Goal: Navigation & Orientation: Find specific page/section

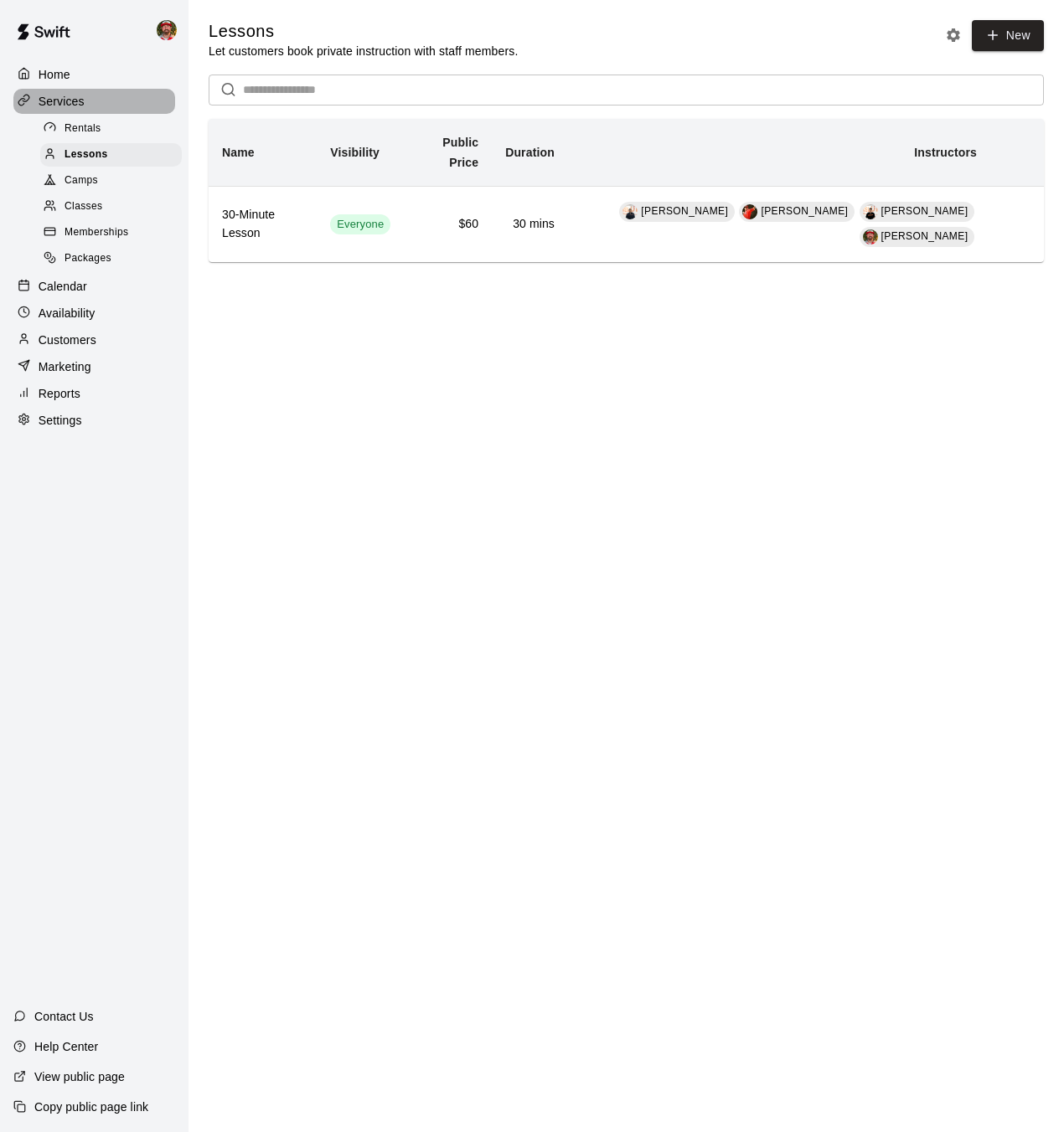
click at [72, 104] on p "Services" at bounding box center [61, 101] width 46 height 17
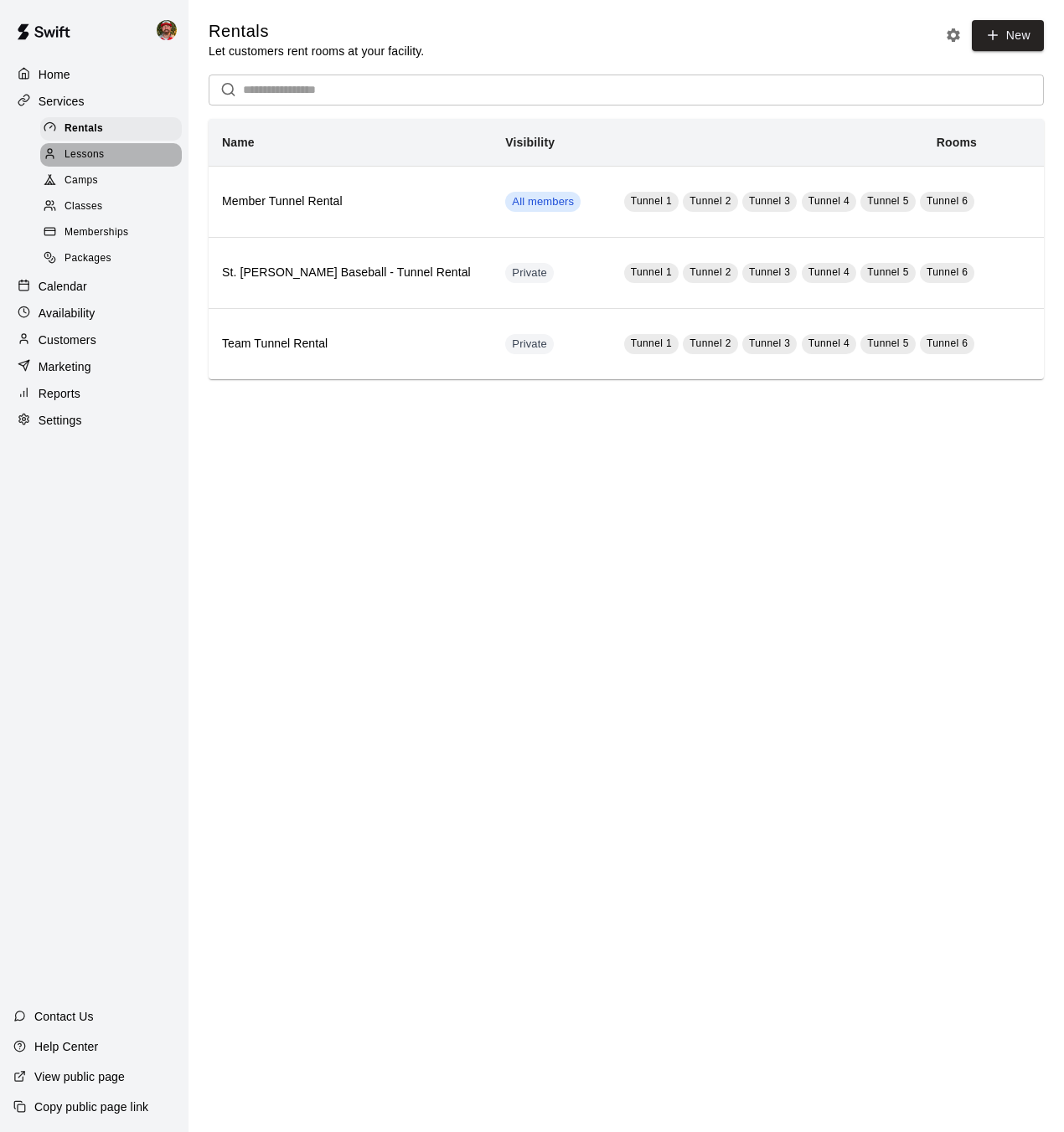
click at [80, 159] on span "Lessons" at bounding box center [84, 155] width 41 height 17
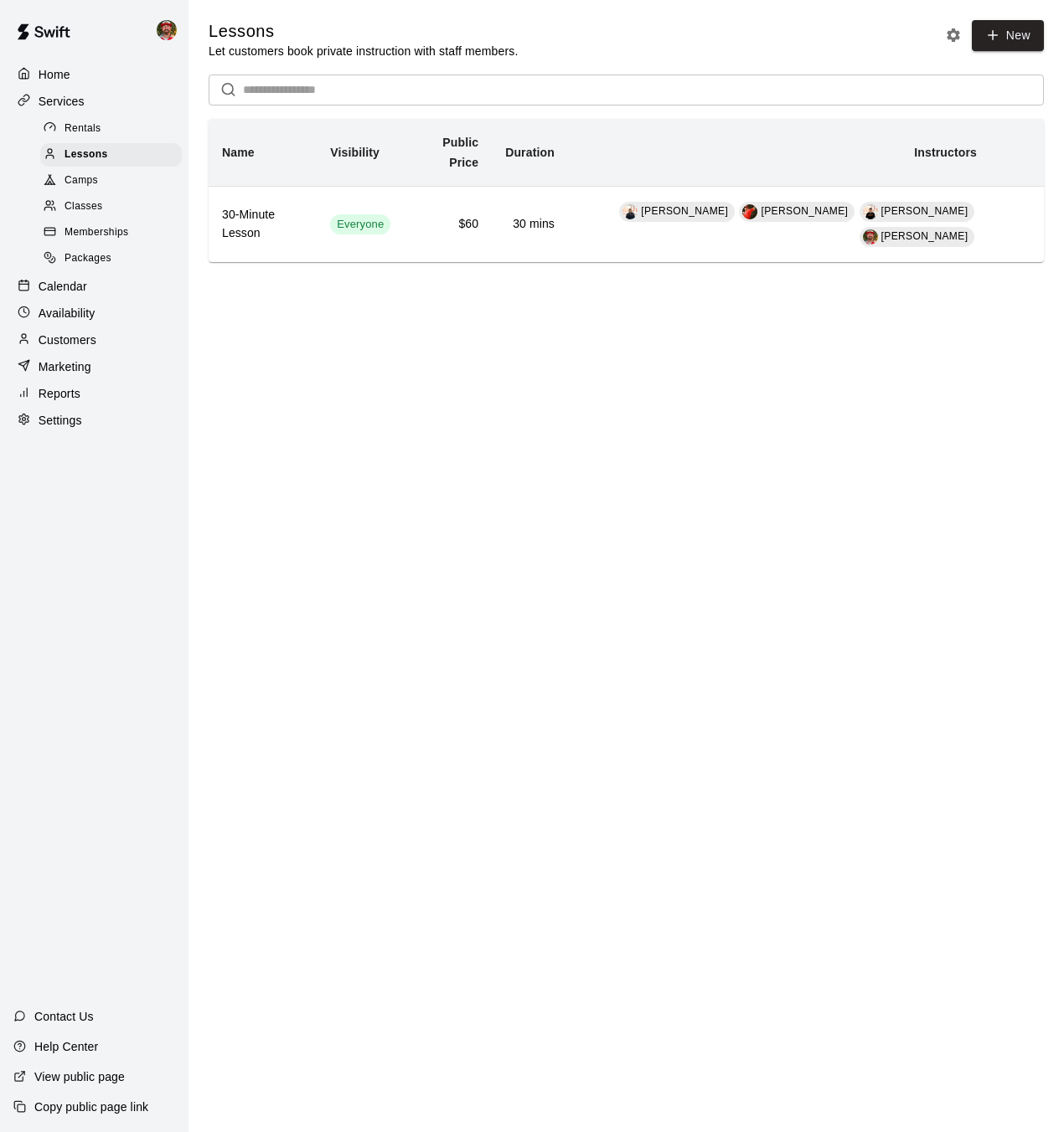
click at [83, 287] on p "Calendar" at bounding box center [62, 285] width 49 height 17
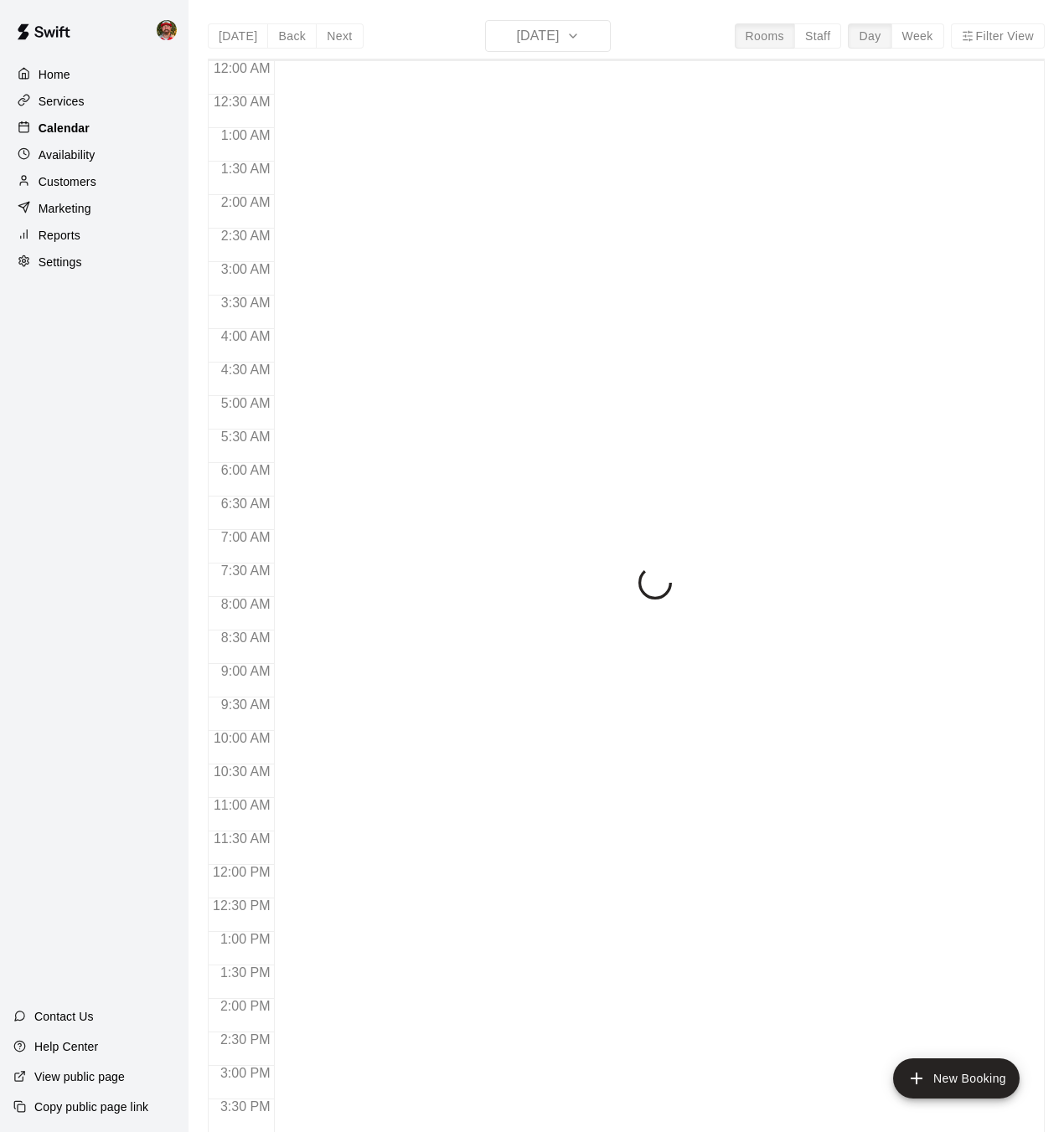
scroll to position [518, 0]
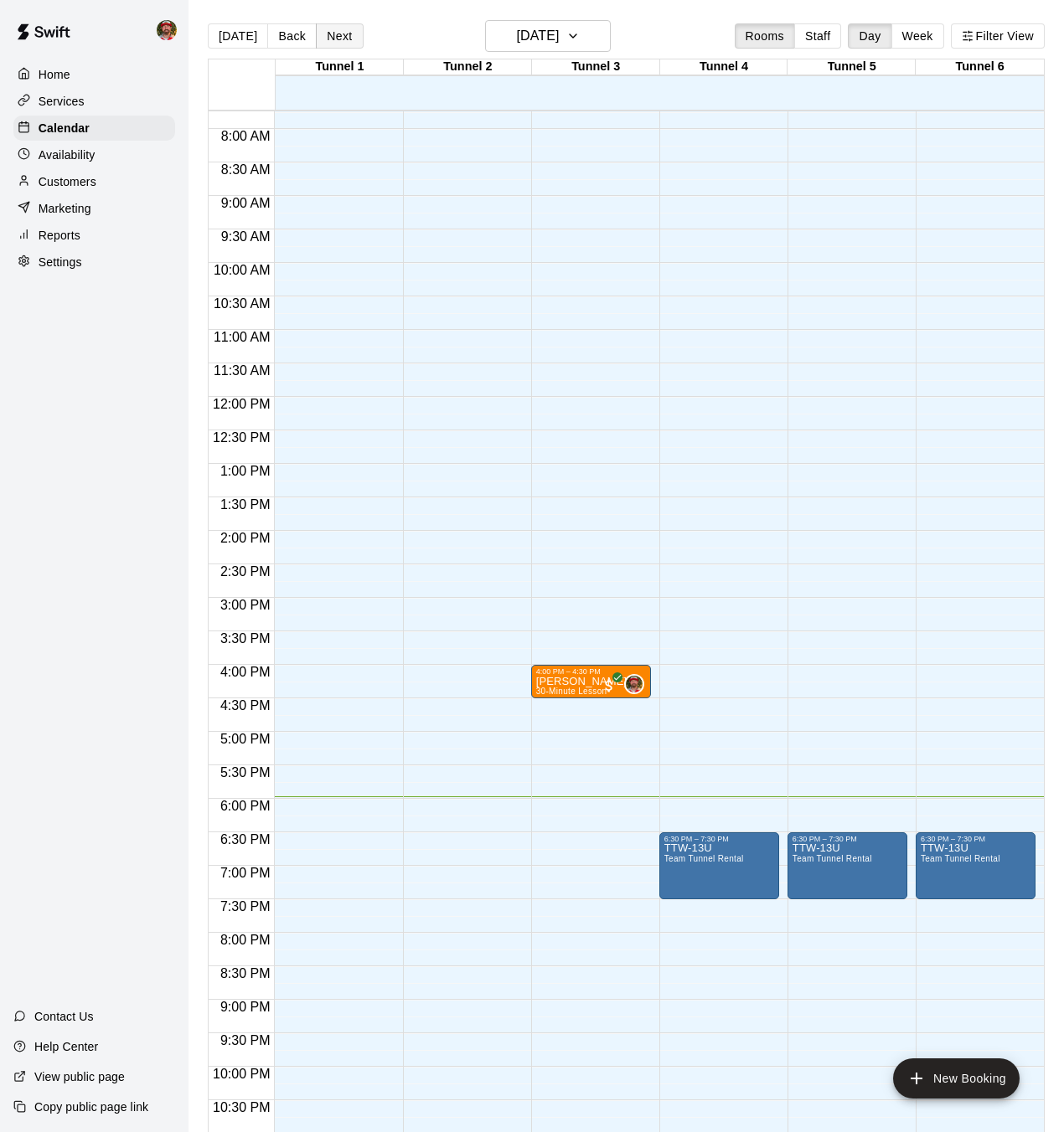
click at [338, 38] on button "Next" at bounding box center [338, 36] width 47 height 25
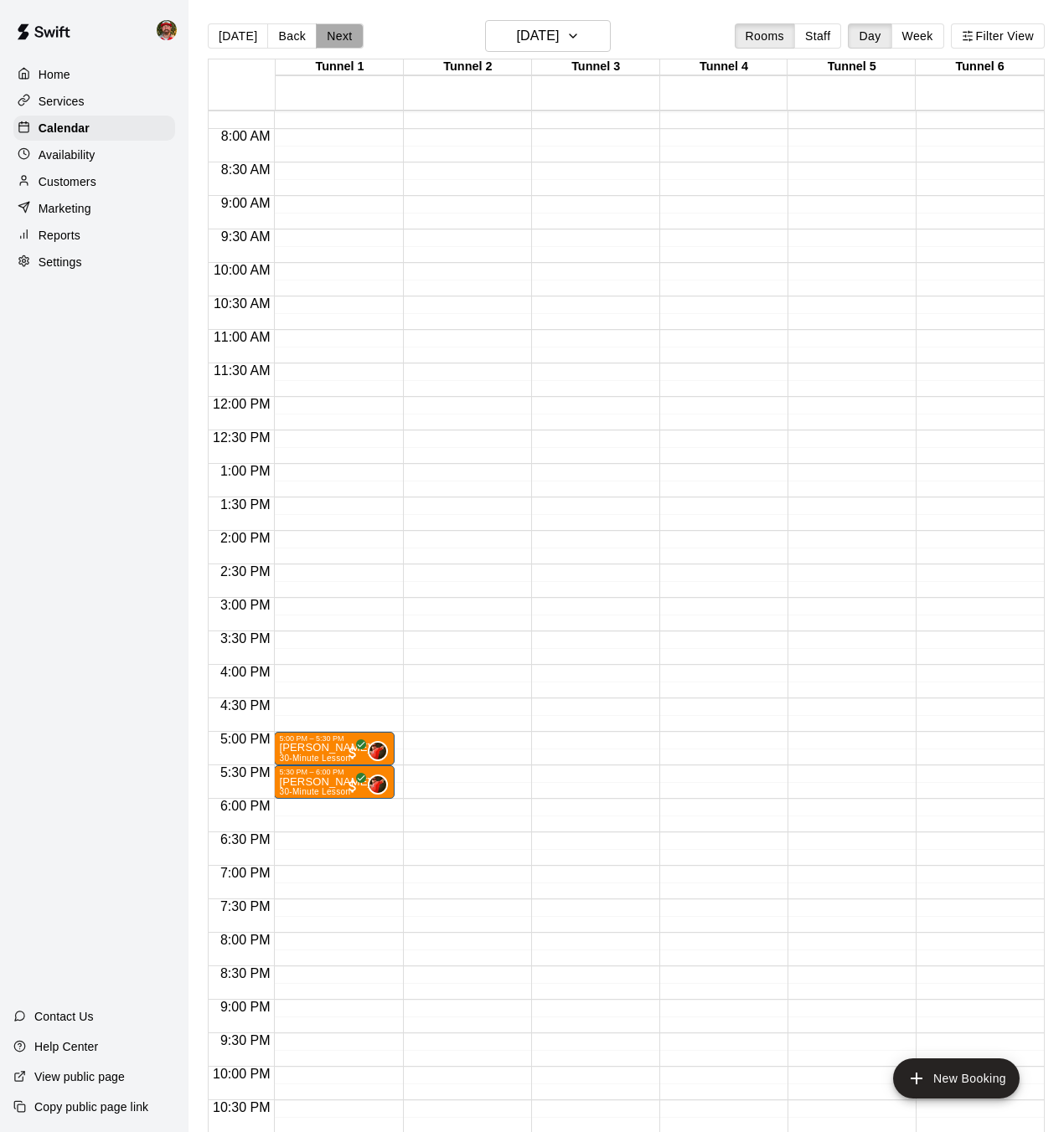
click at [348, 35] on button "Next" at bounding box center [338, 36] width 47 height 25
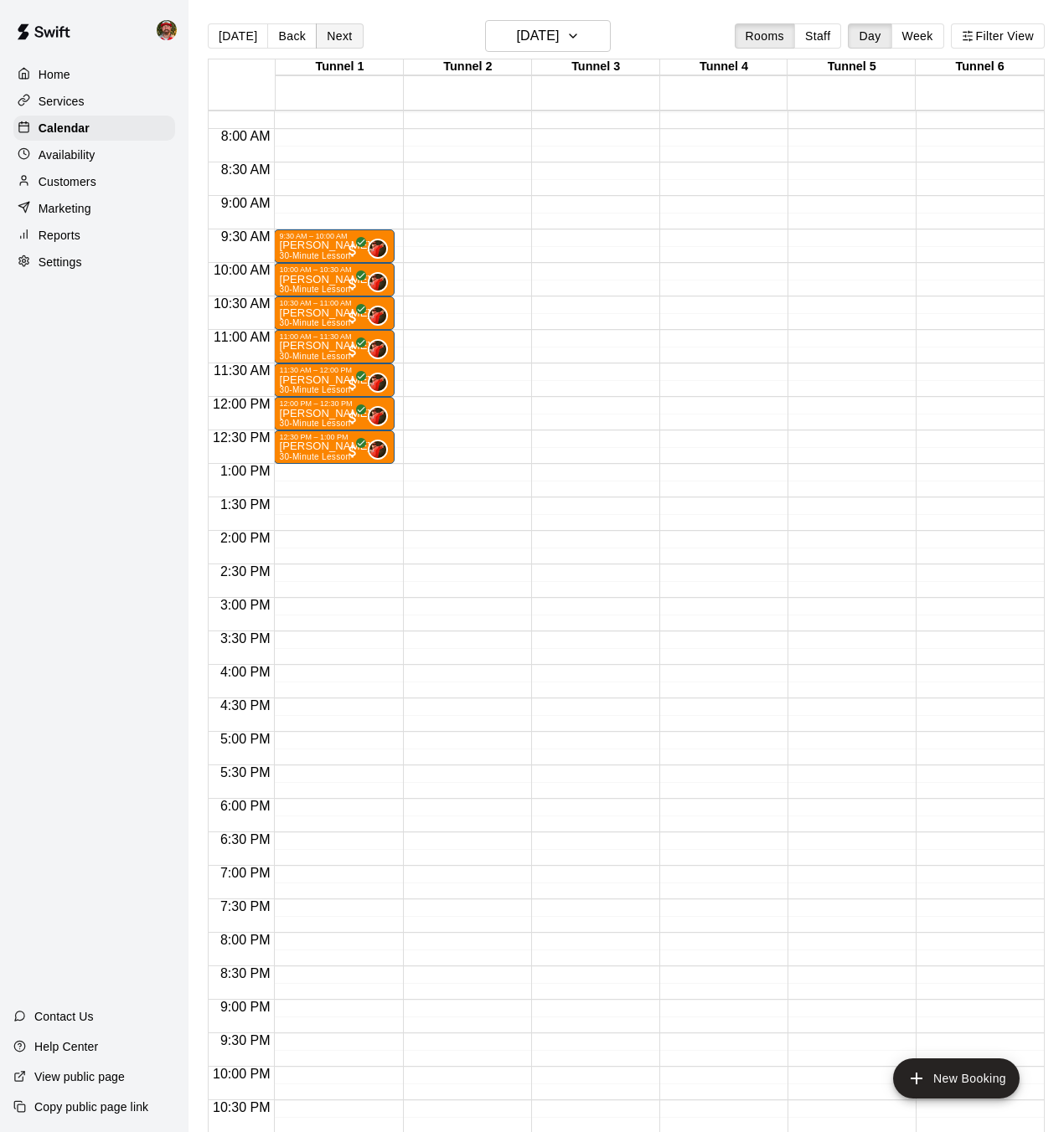
click at [348, 35] on button "Next" at bounding box center [338, 36] width 47 height 25
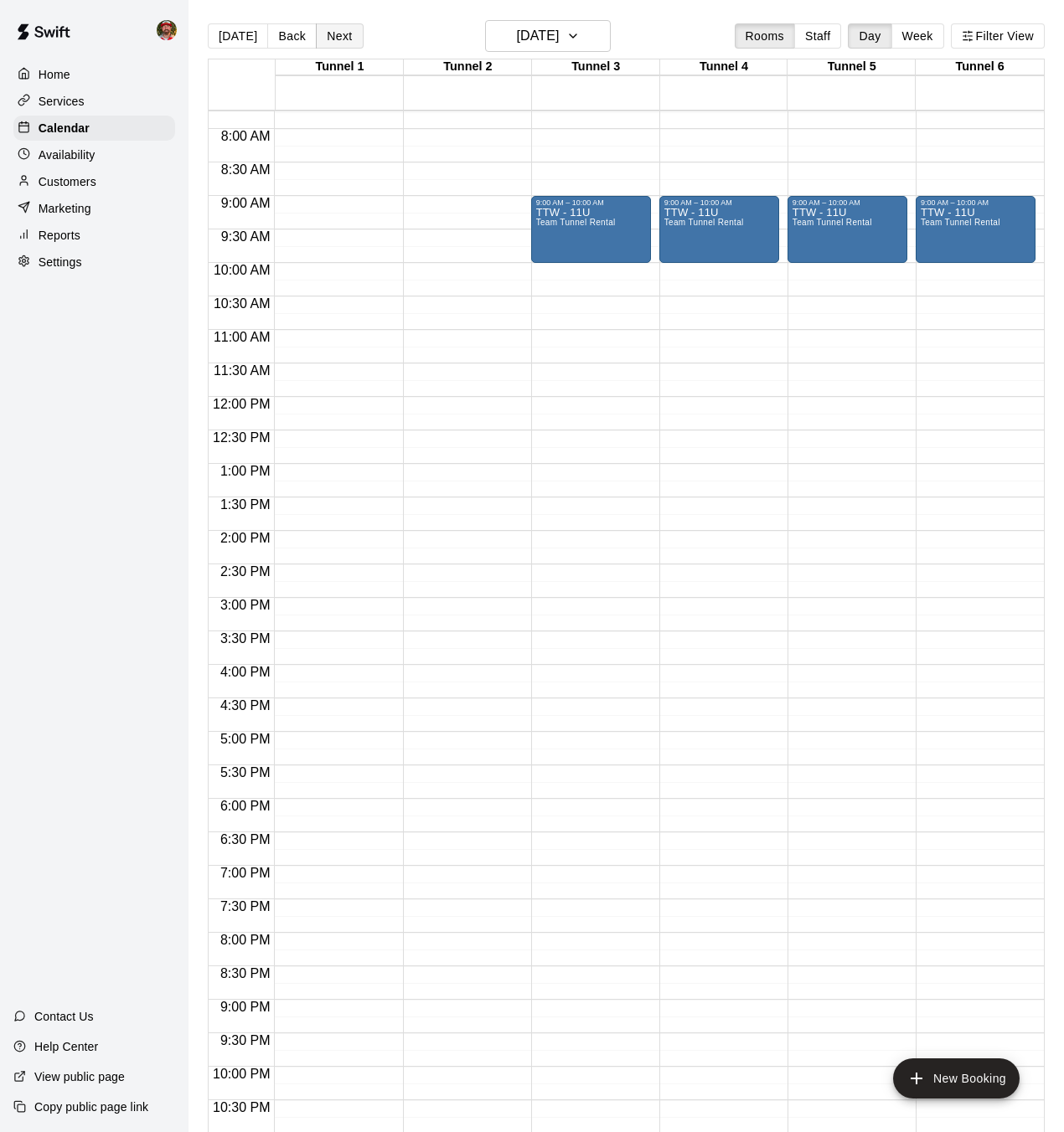
click at [348, 35] on button "Next" at bounding box center [338, 36] width 47 height 25
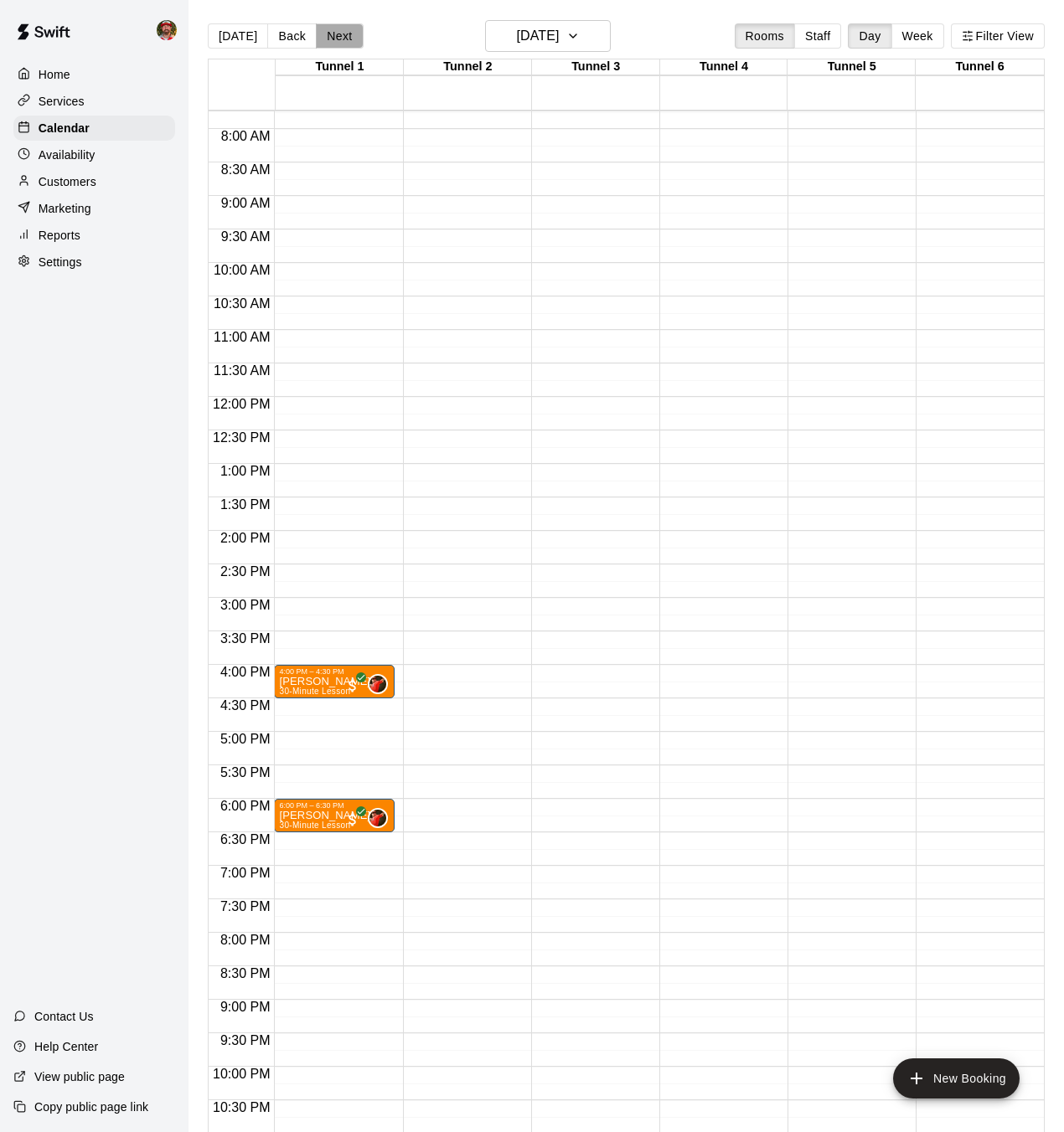
click at [348, 35] on button "Next" at bounding box center [338, 36] width 47 height 25
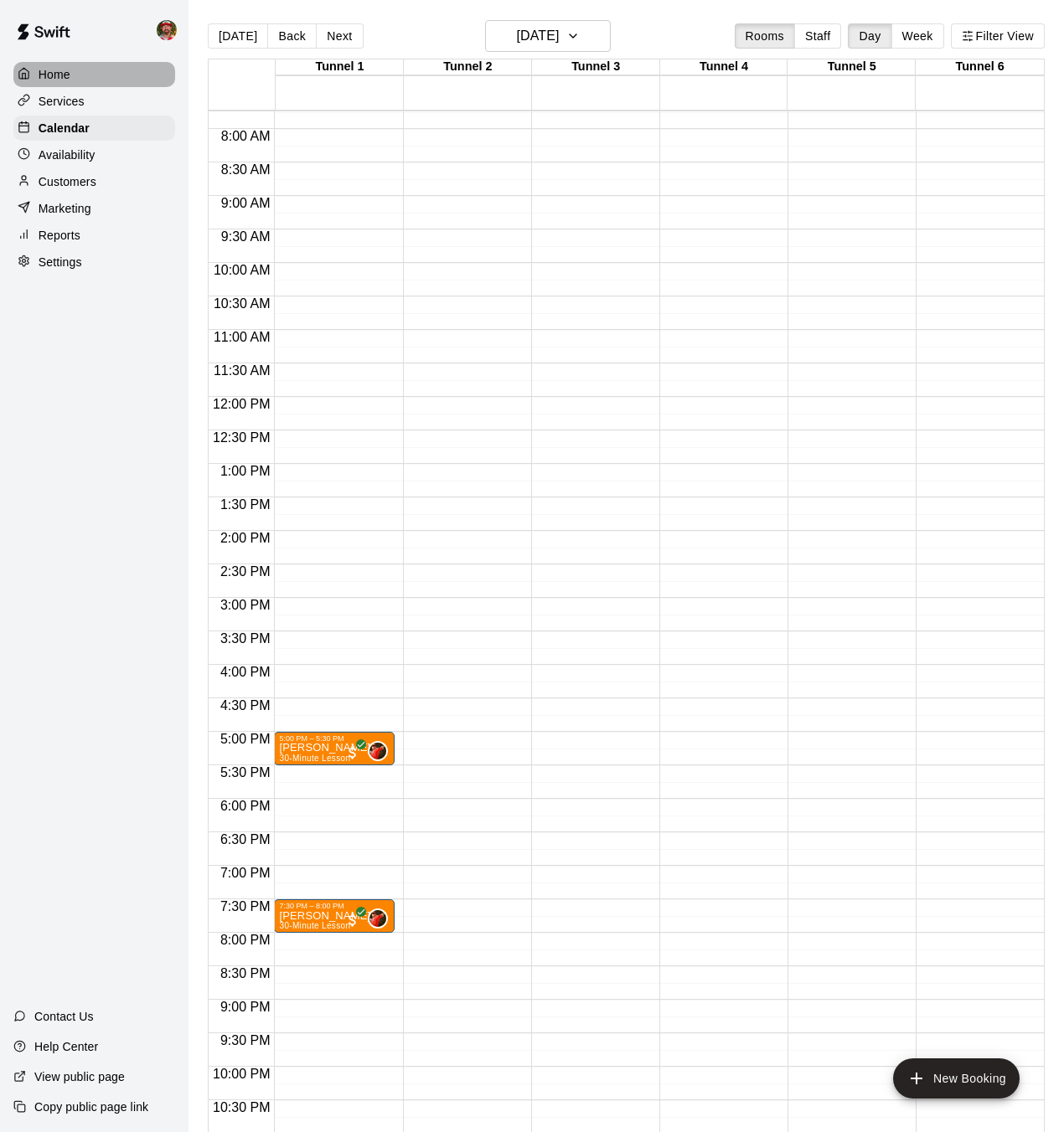
click at [59, 72] on p "Home" at bounding box center [55, 74] width 32 height 17
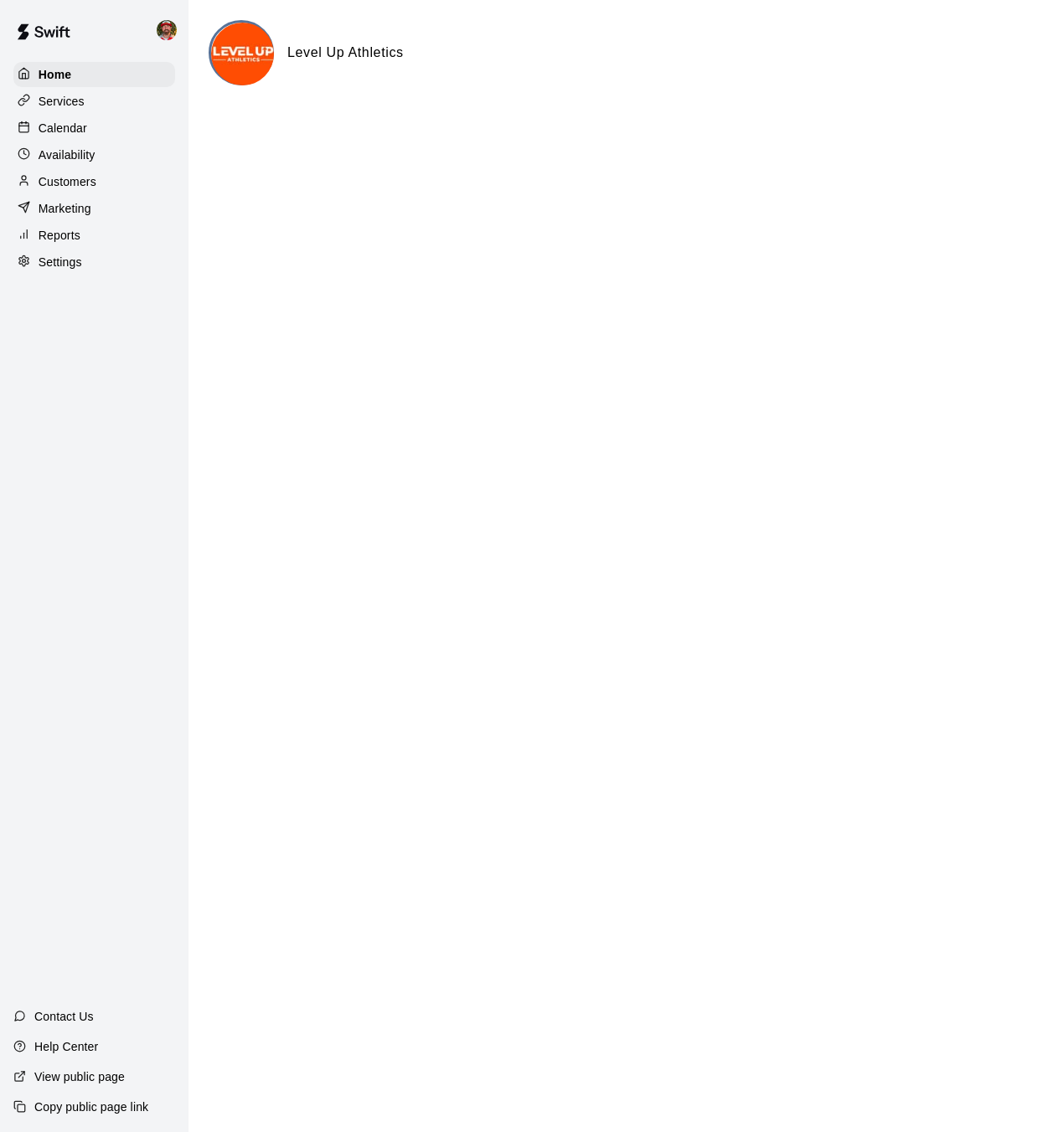
click at [56, 152] on p "Availability" at bounding box center [66, 155] width 57 height 17
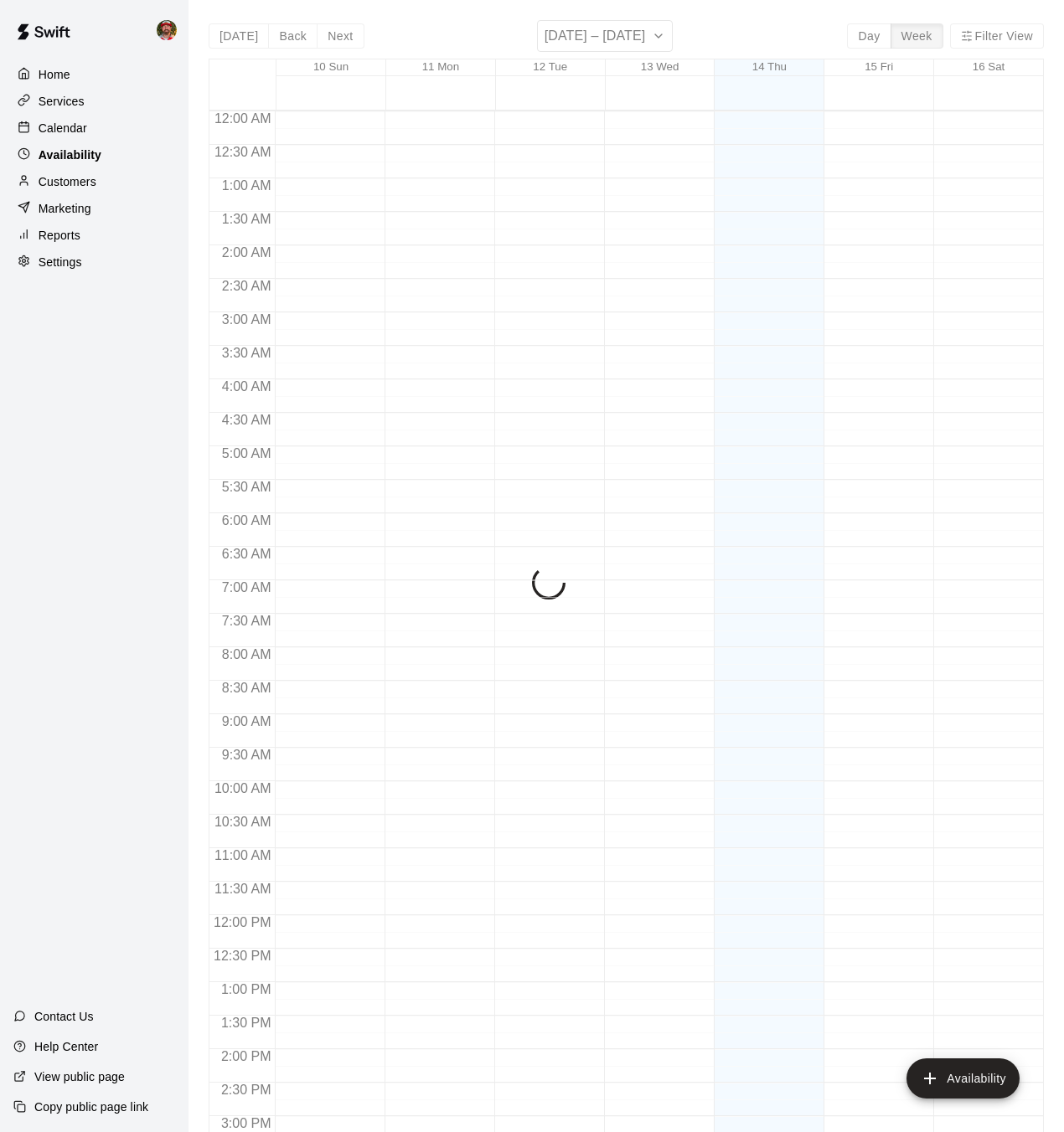
scroll to position [568, 0]
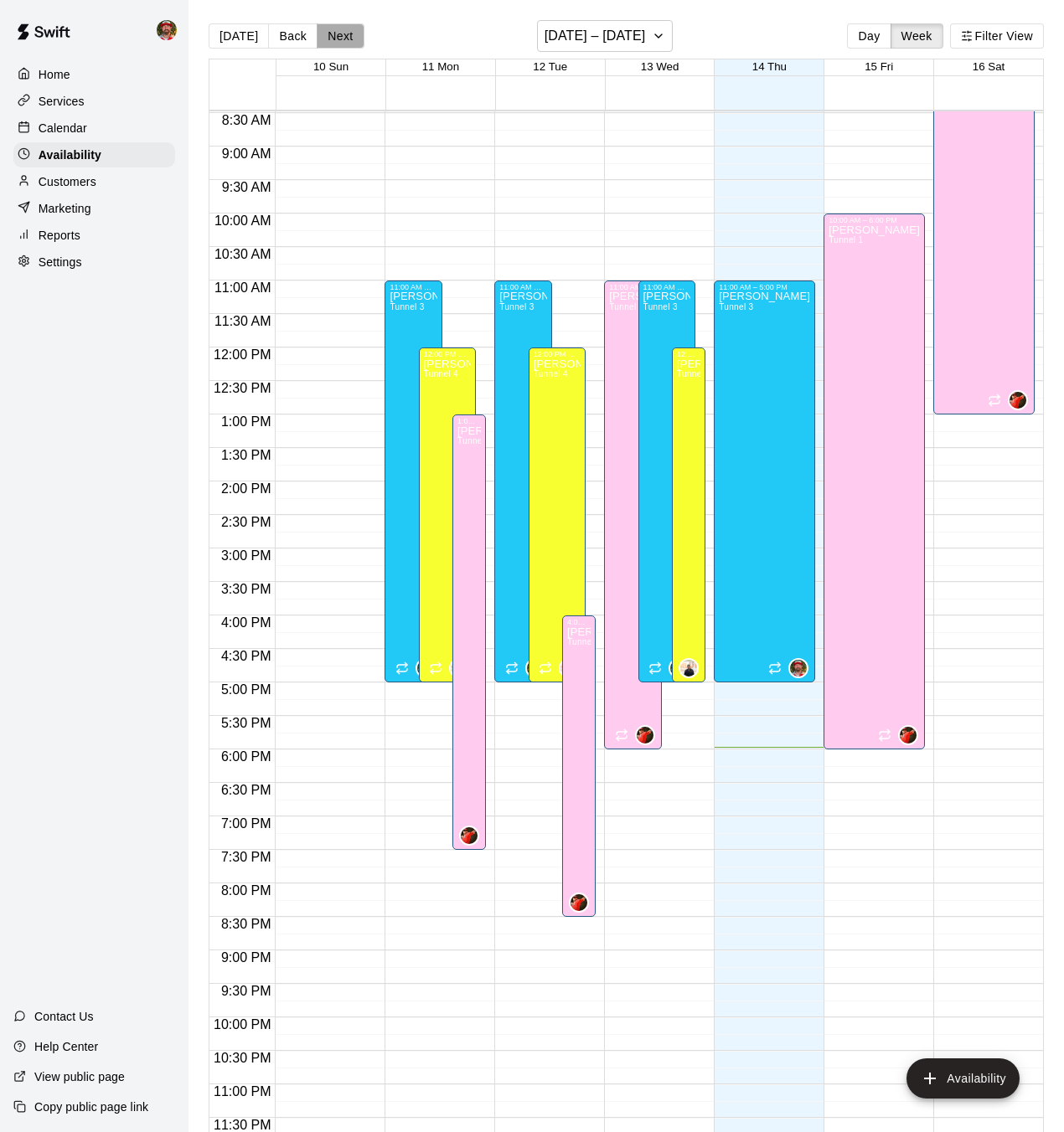
click at [342, 35] on button "Next" at bounding box center [339, 36] width 47 height 25
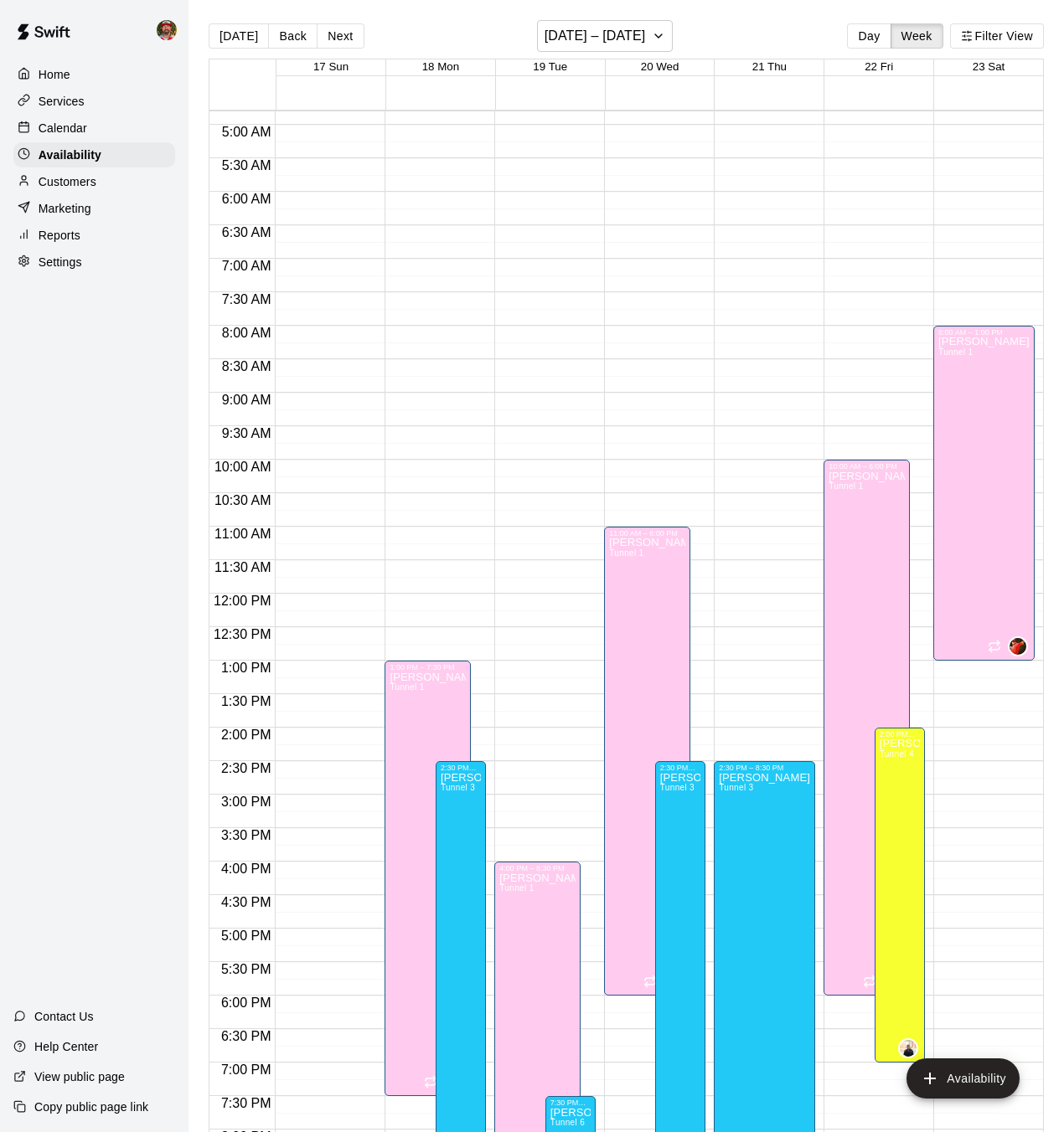
scroll to position [320, 0]
click at [331, 36] on button "Next" at bounding box center [339, 36] width 47 height 25
